Goal: Task Accomplishment & Management: Manage account settings

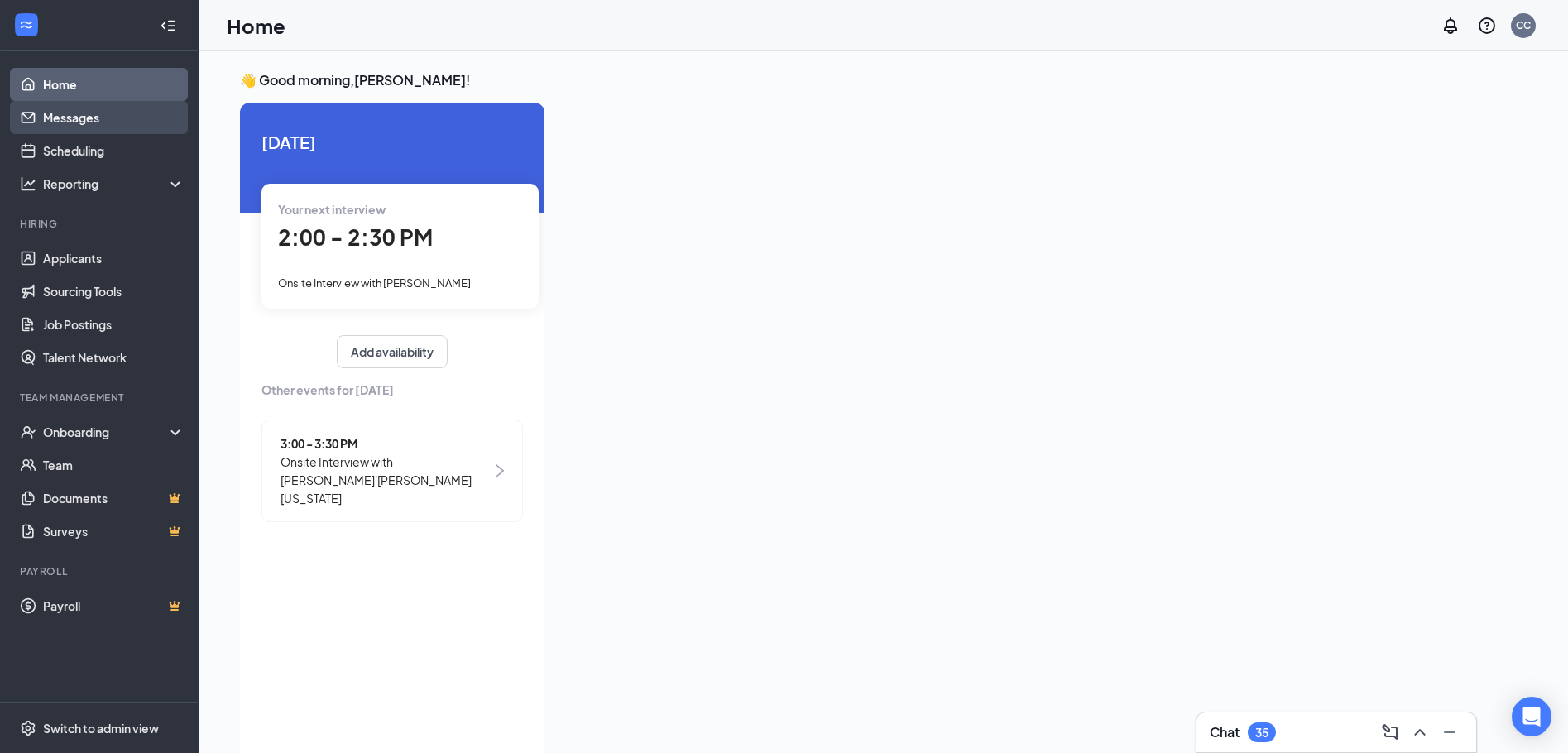
click at [115, 110] on link "Messages" at bounding box center [113, 117] width 141 height 33
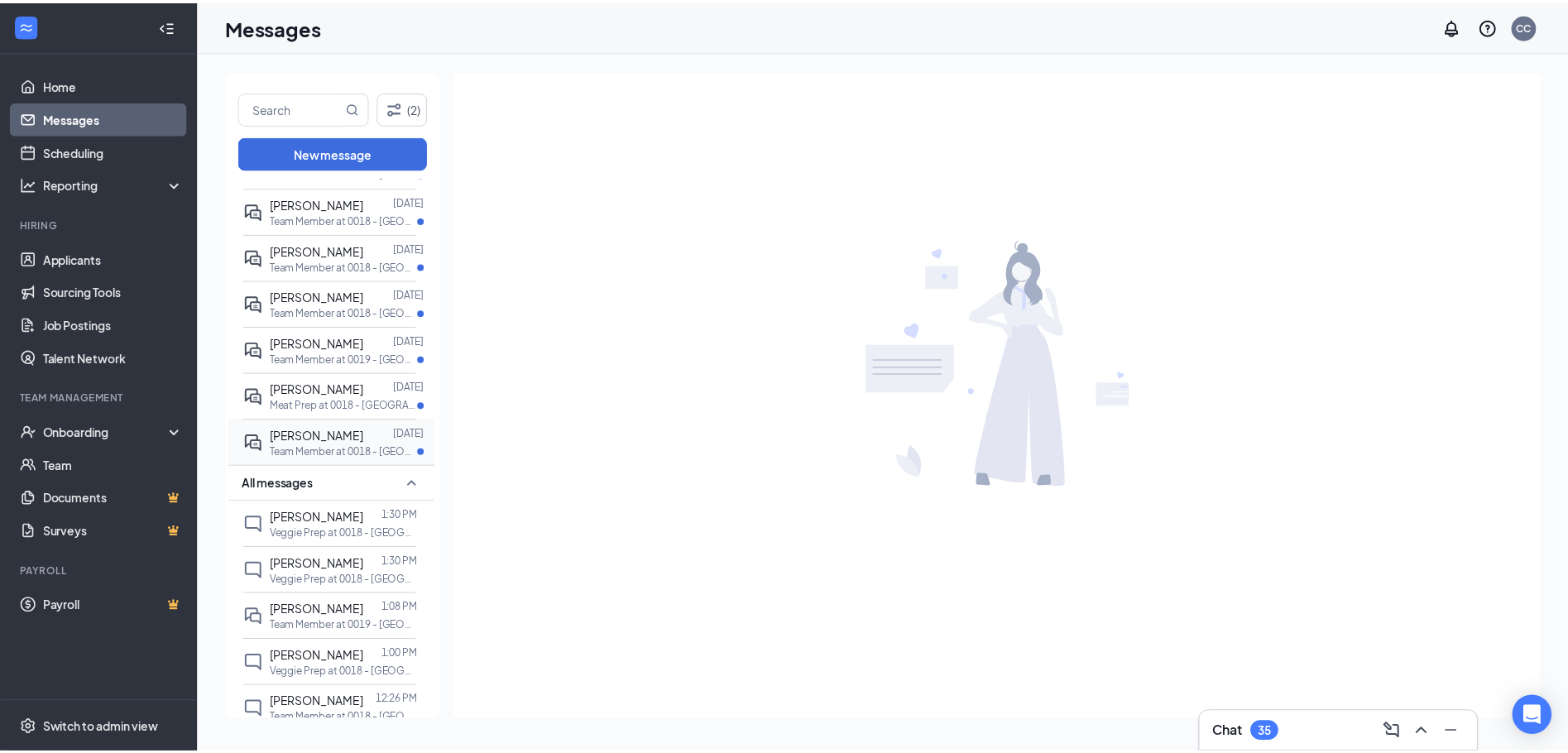
scroll to position [165, 0]
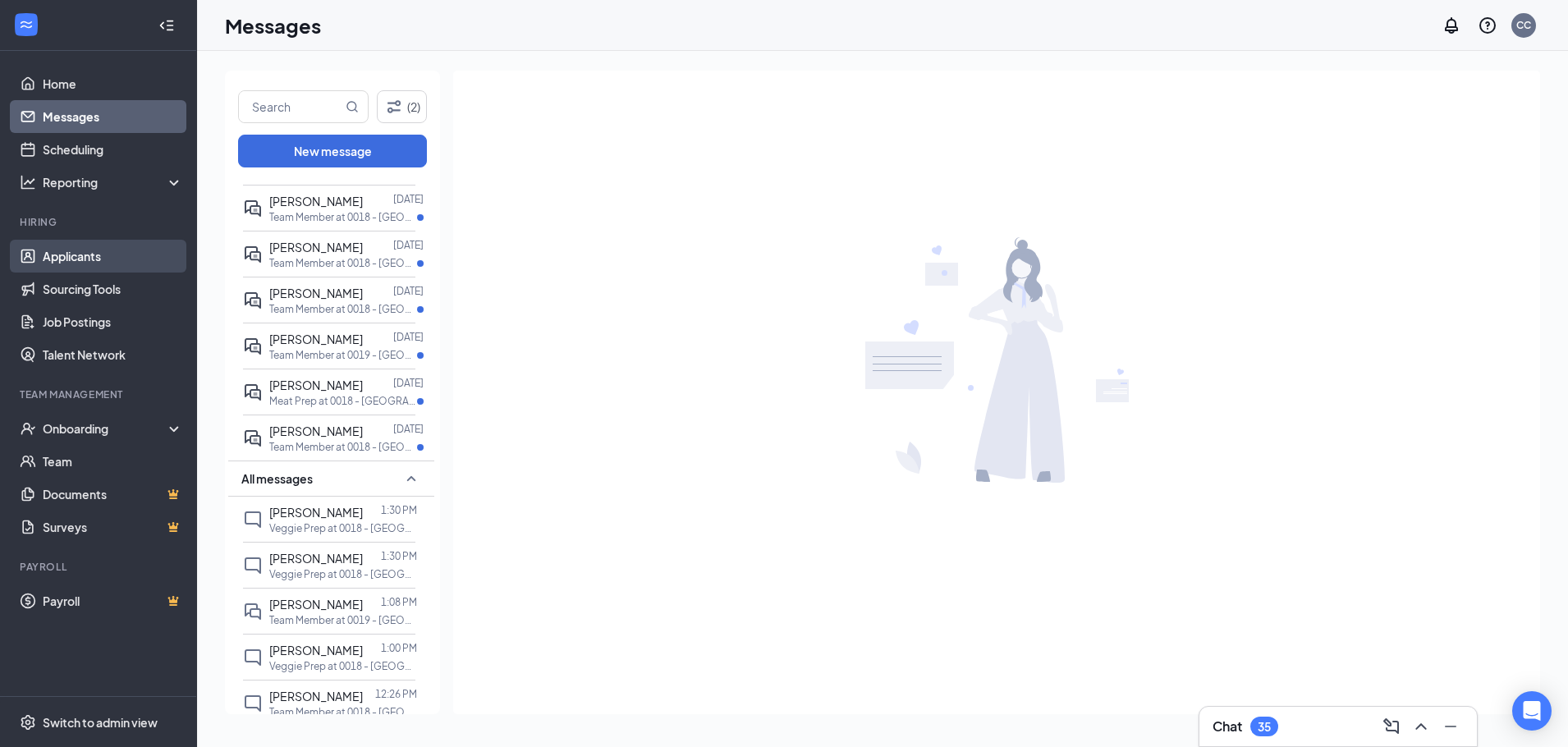
click at [79, 254] on link "Applicants" at bounding box center [112, 256] width 140 height 32
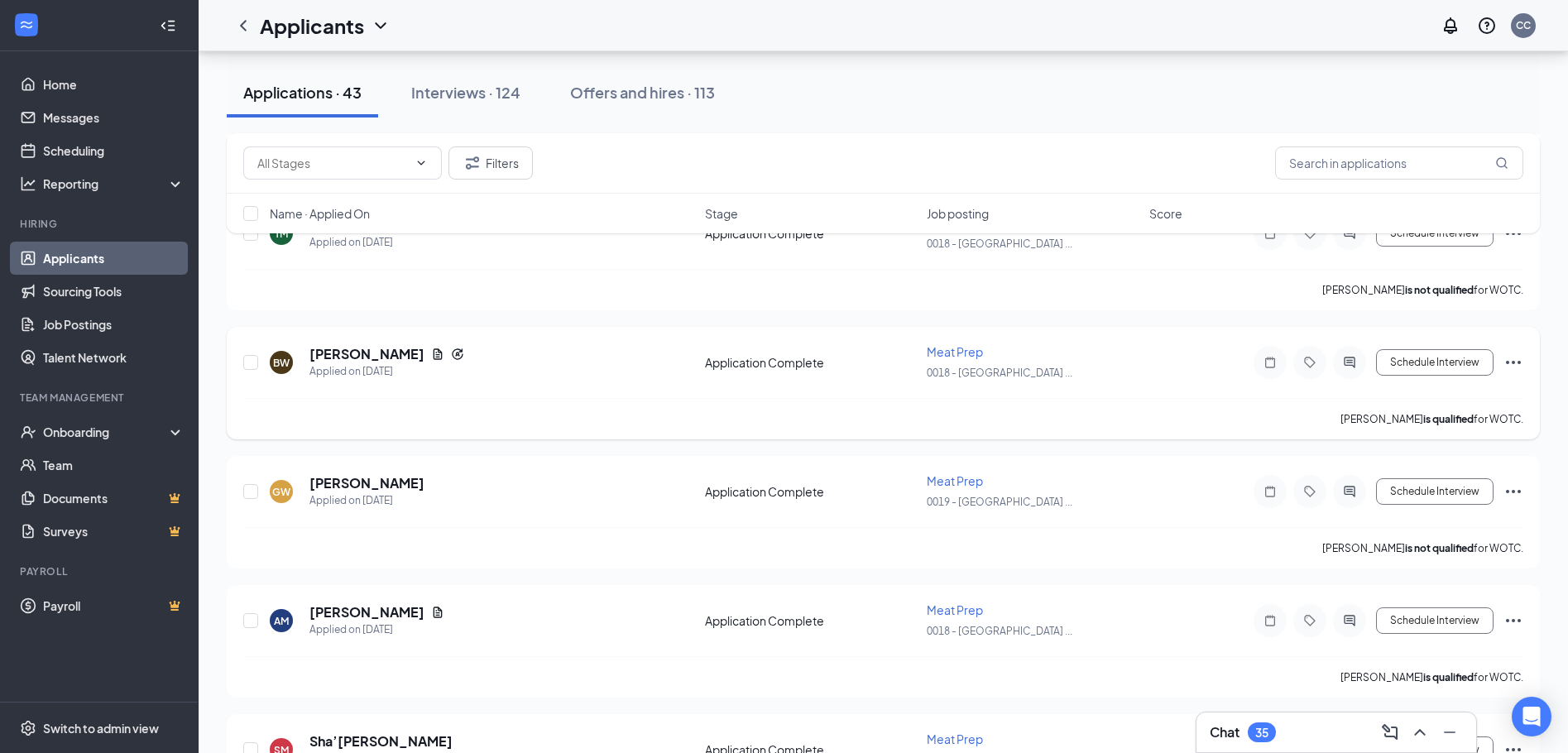
scroll to position [2483, 0]
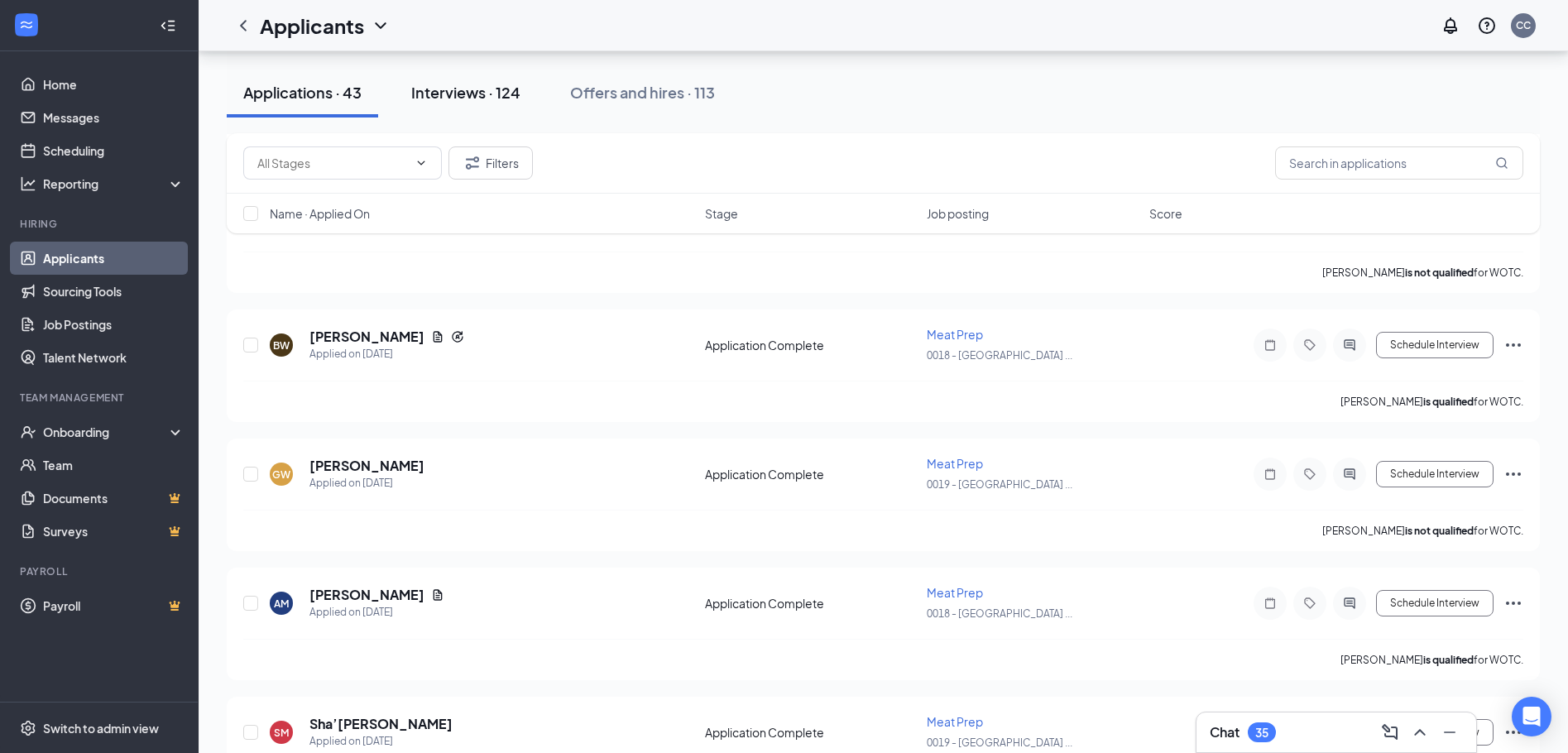
click at [521, 79] on button "Interviews · 124" at bounding box center [466, 93] width 142 height 50
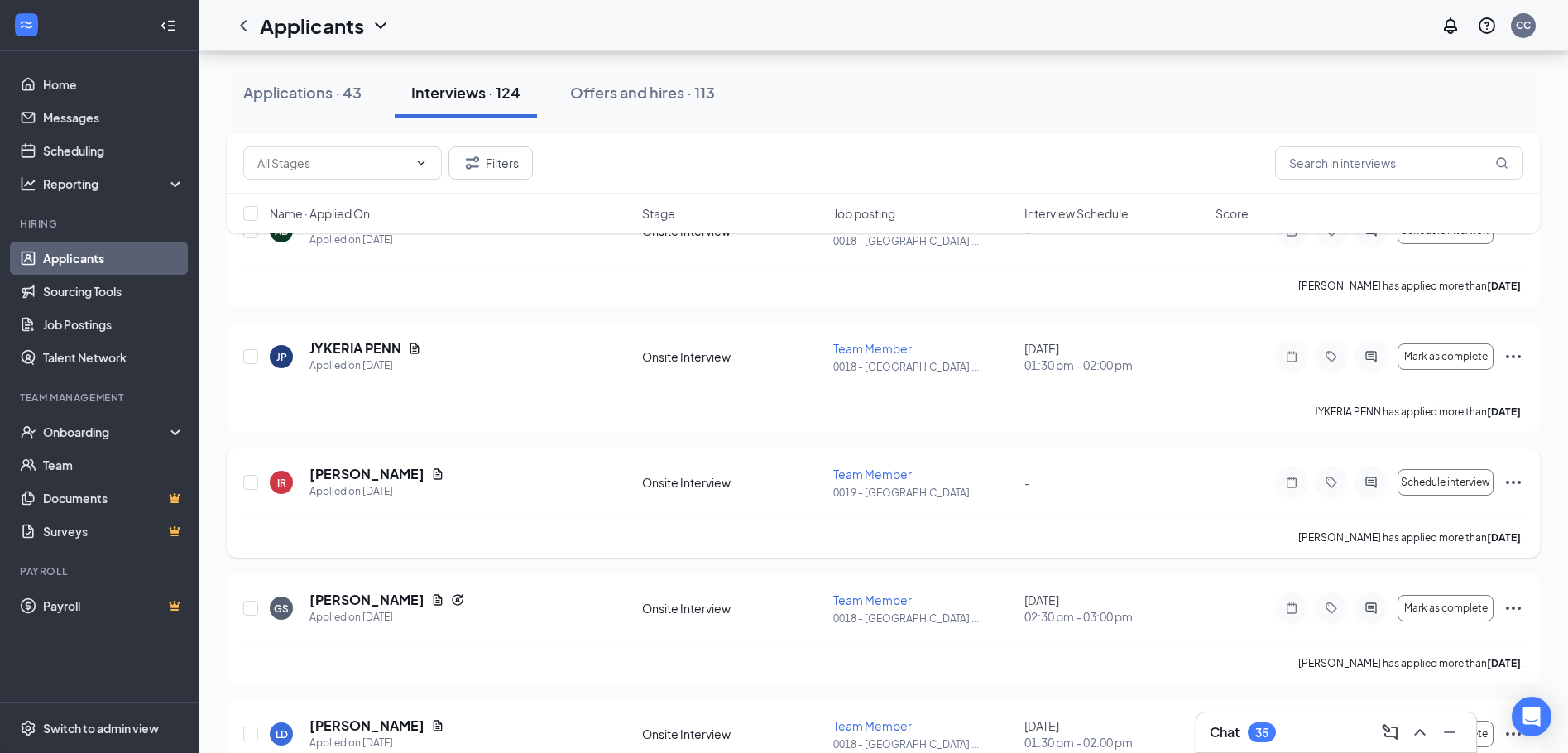
scroll to position [5213, 0]
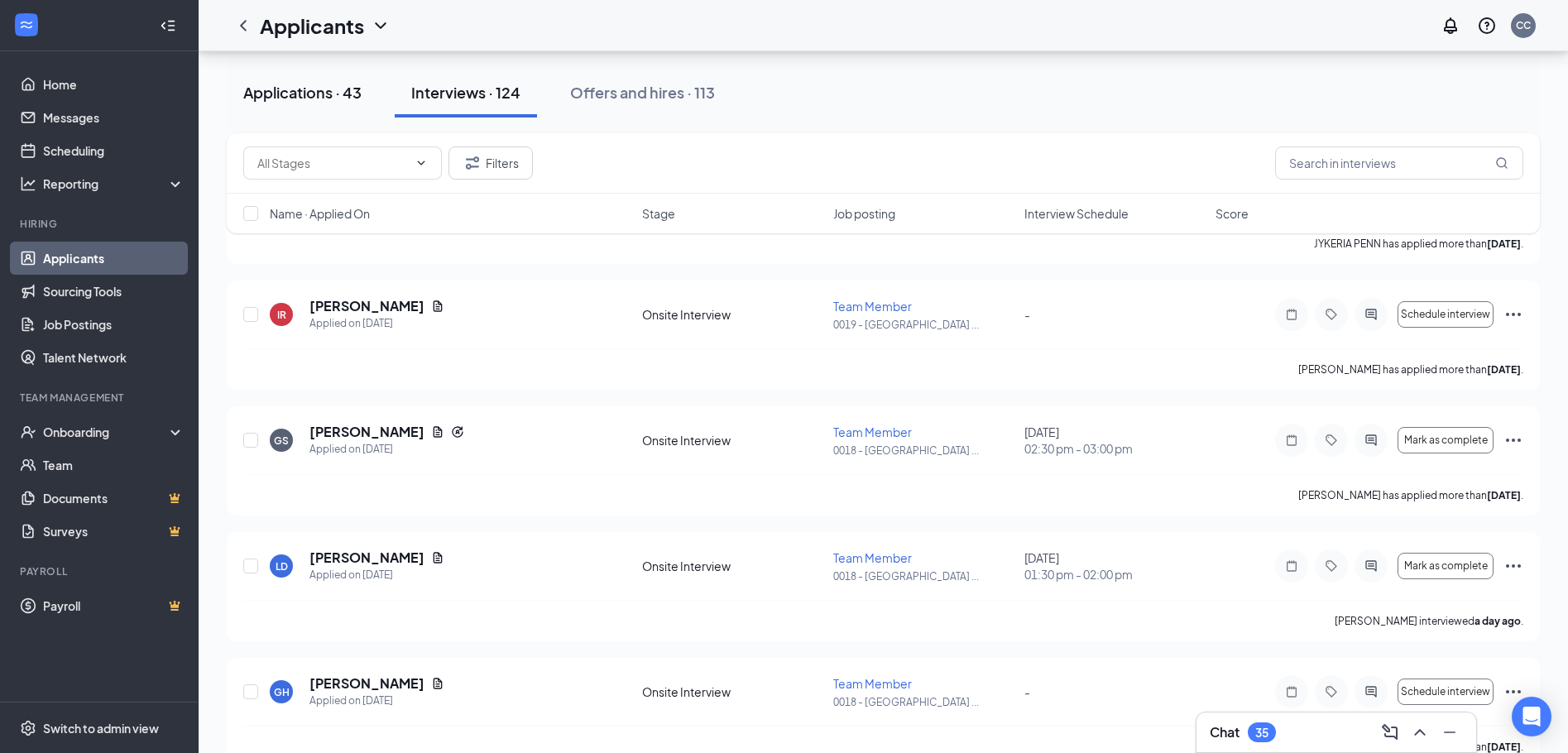
click at [354, 92] on div "Applications · 43" at bounding box center [302, 92] width 118 height 21
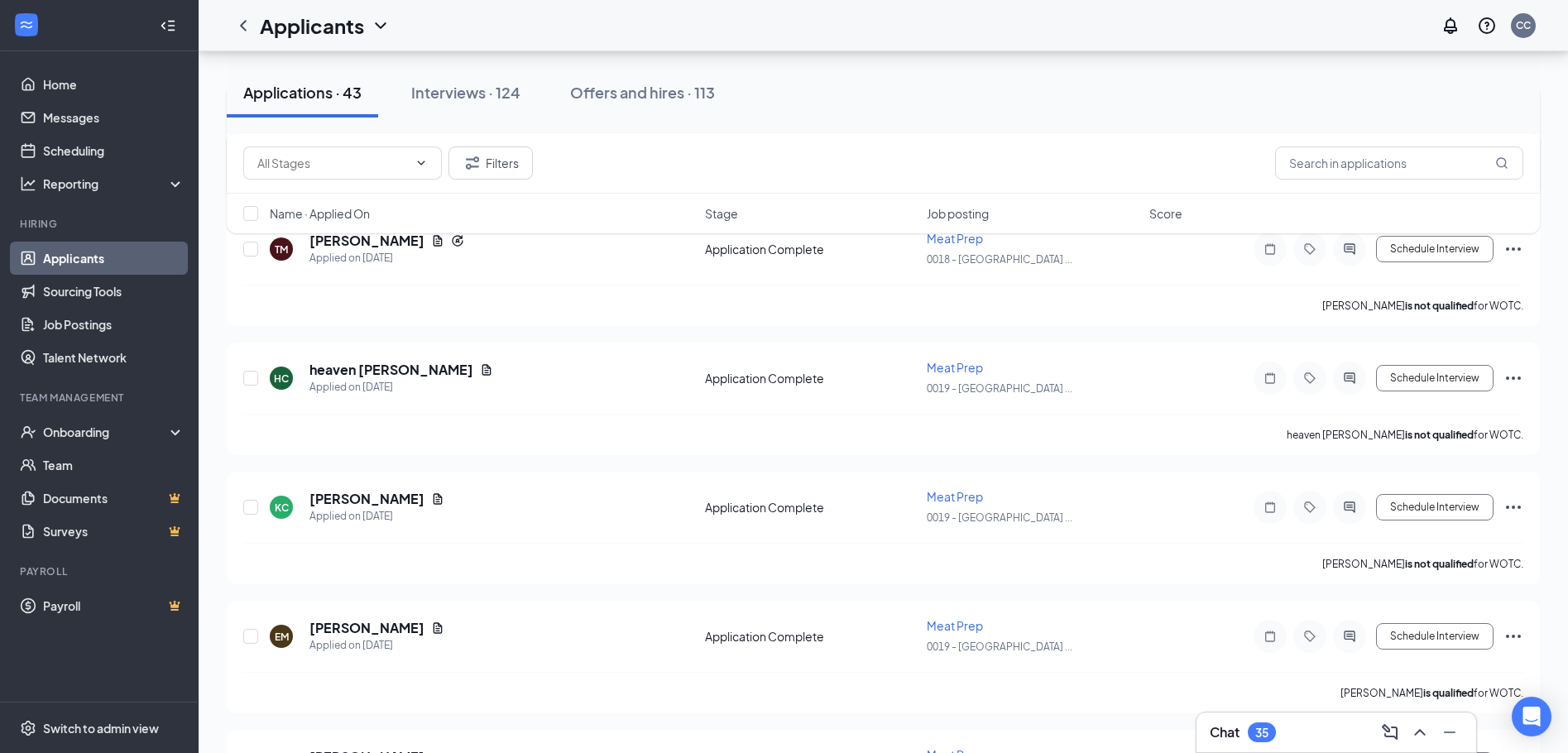
scroll to position [4303, 0]
